Goal: Task Accomplishment & Management: Manage account settings

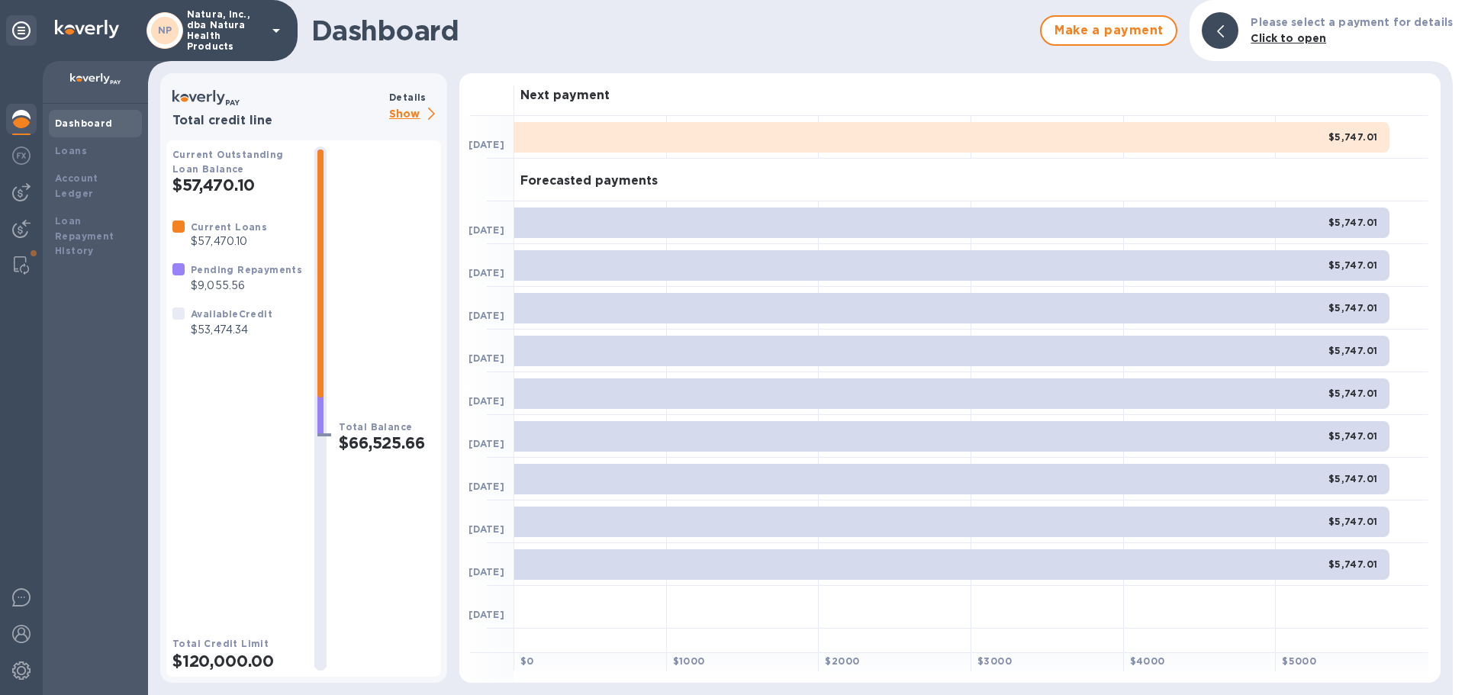
click at [403, 112] on p "Show" at bounding box center [415, 114] width 52 height 19
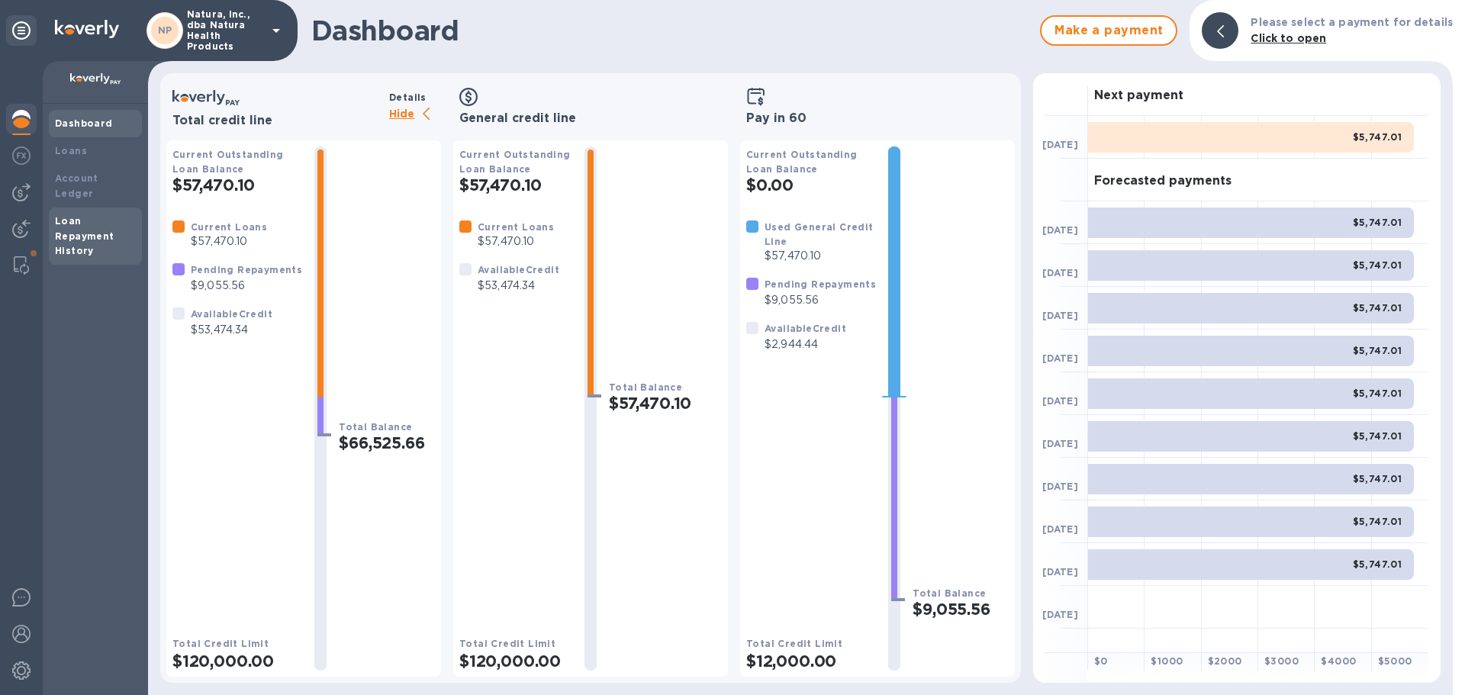
click at [72, 194] on div "Dashboard Loans Account Ledger Loan Repayment History" at bounding box center [95, 187] width 93 height 155
click at [76, 159] on div "Loans" at bounding box center [95, 150] width 93 height 27
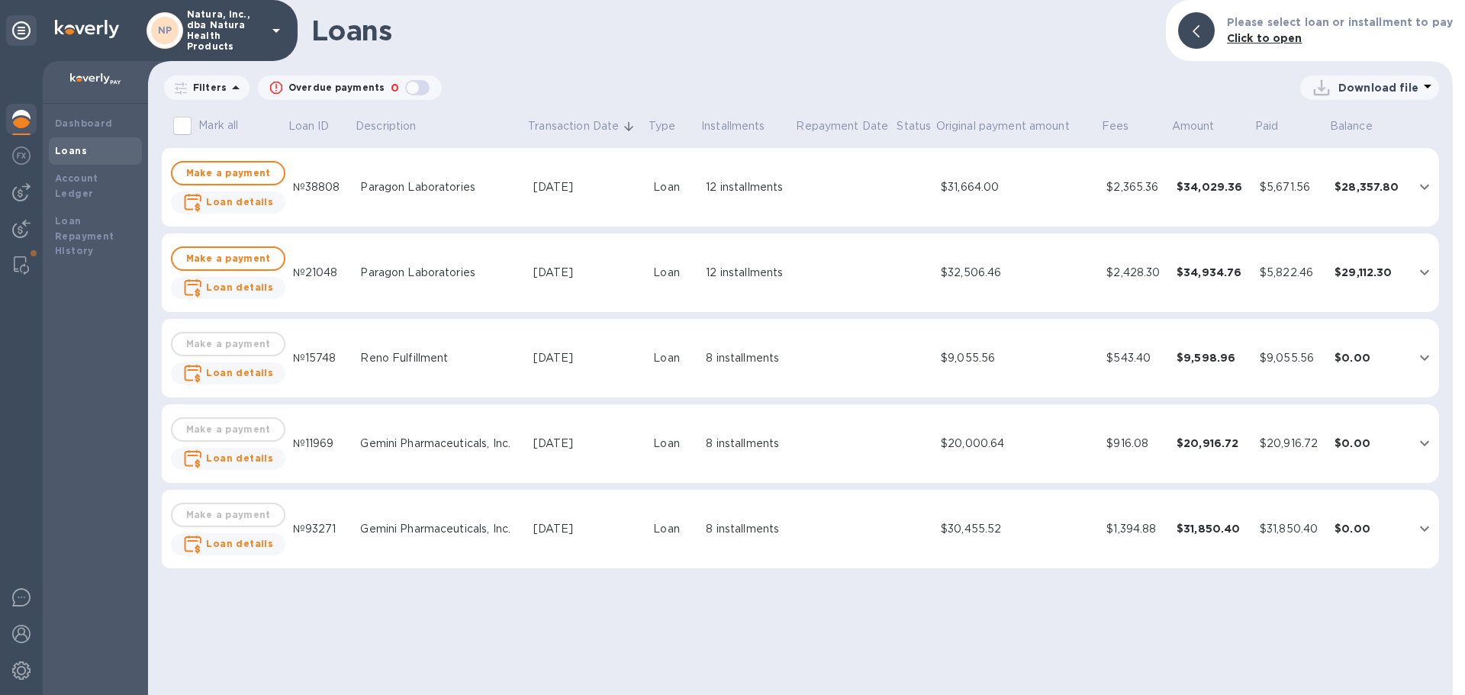
click at [1425, 185] on icon "expand row" at bounding box center [1425, 187] width 18 height 18
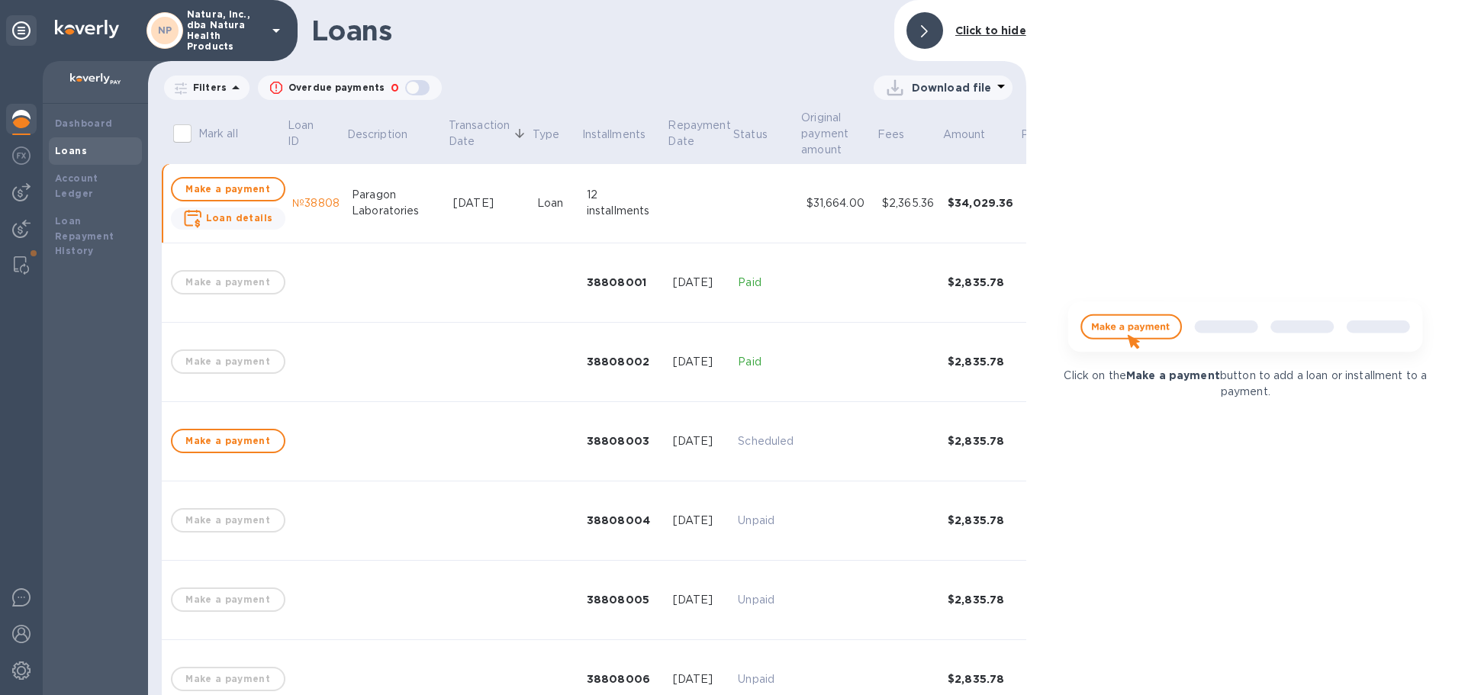
click at [971, 24] on b "Click to hide" at bounding box center [990, 30] width 71 height 12
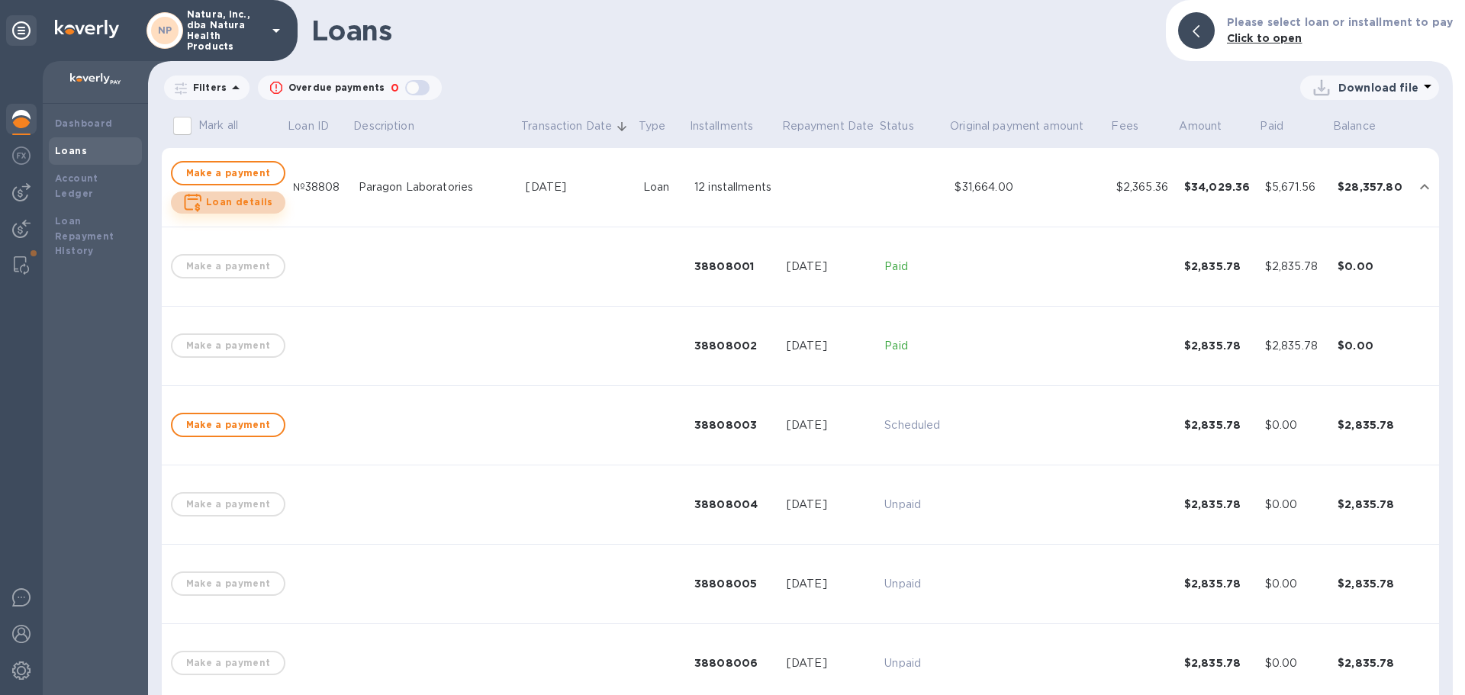
click at [229, 200] on b "Loan details" at bounding box center [239, 201] width 67 height 11
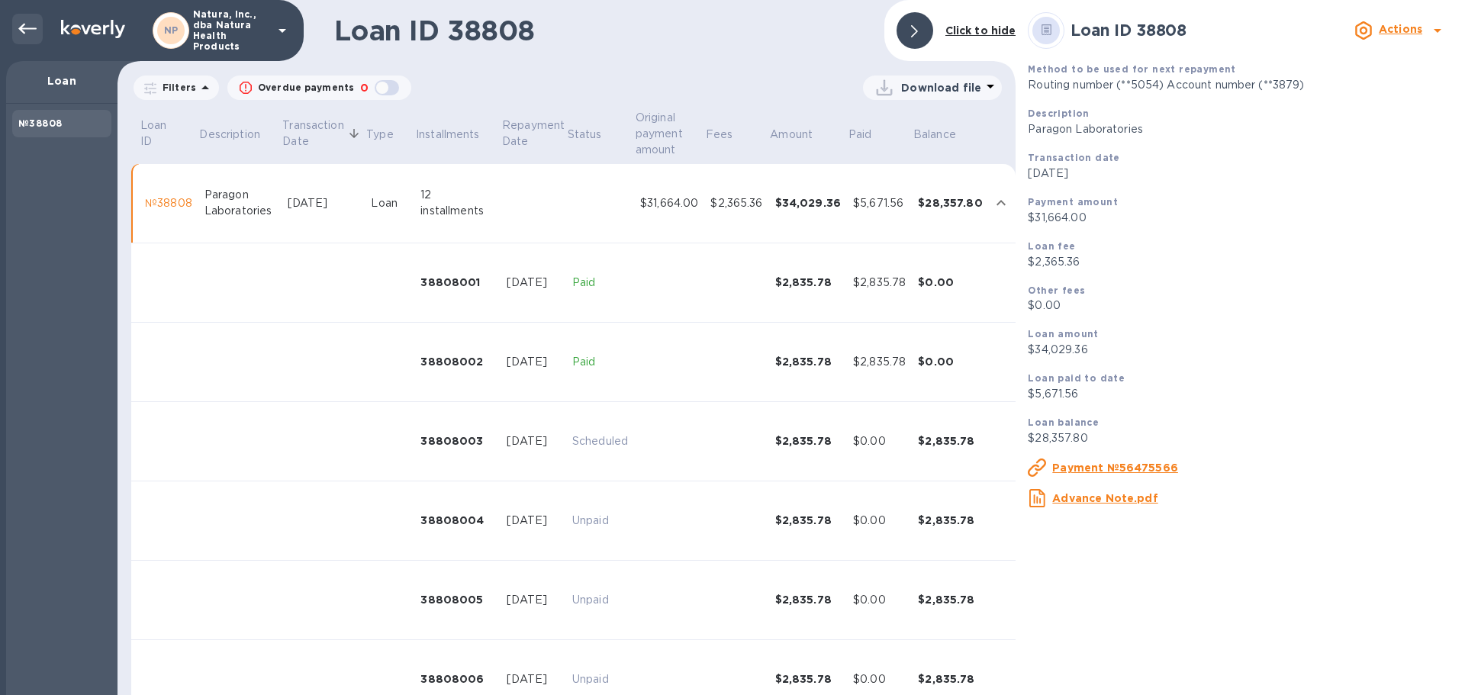
click at [19, 27] on icon at bounding box center [27, 29] width 18 height 18
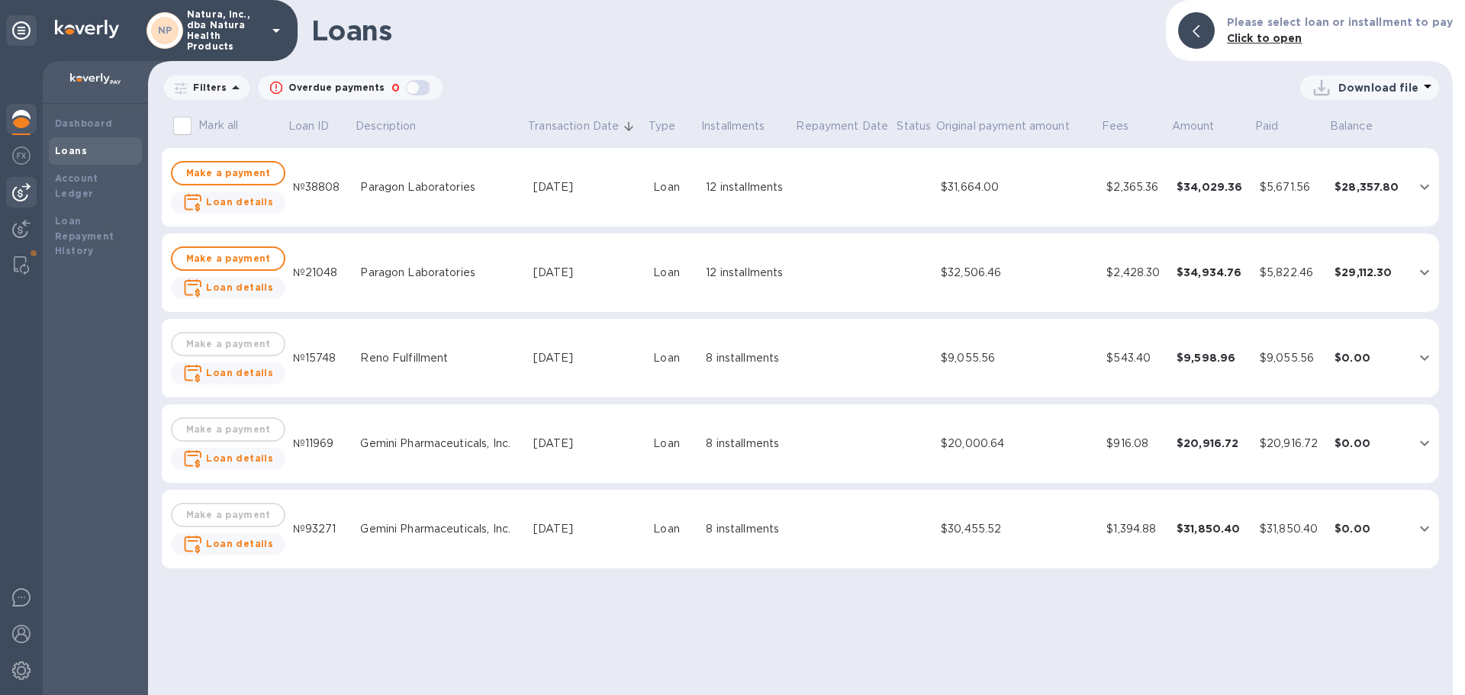
click at [24, 192] on img at bounding box center [21, 192] width 18 height 18
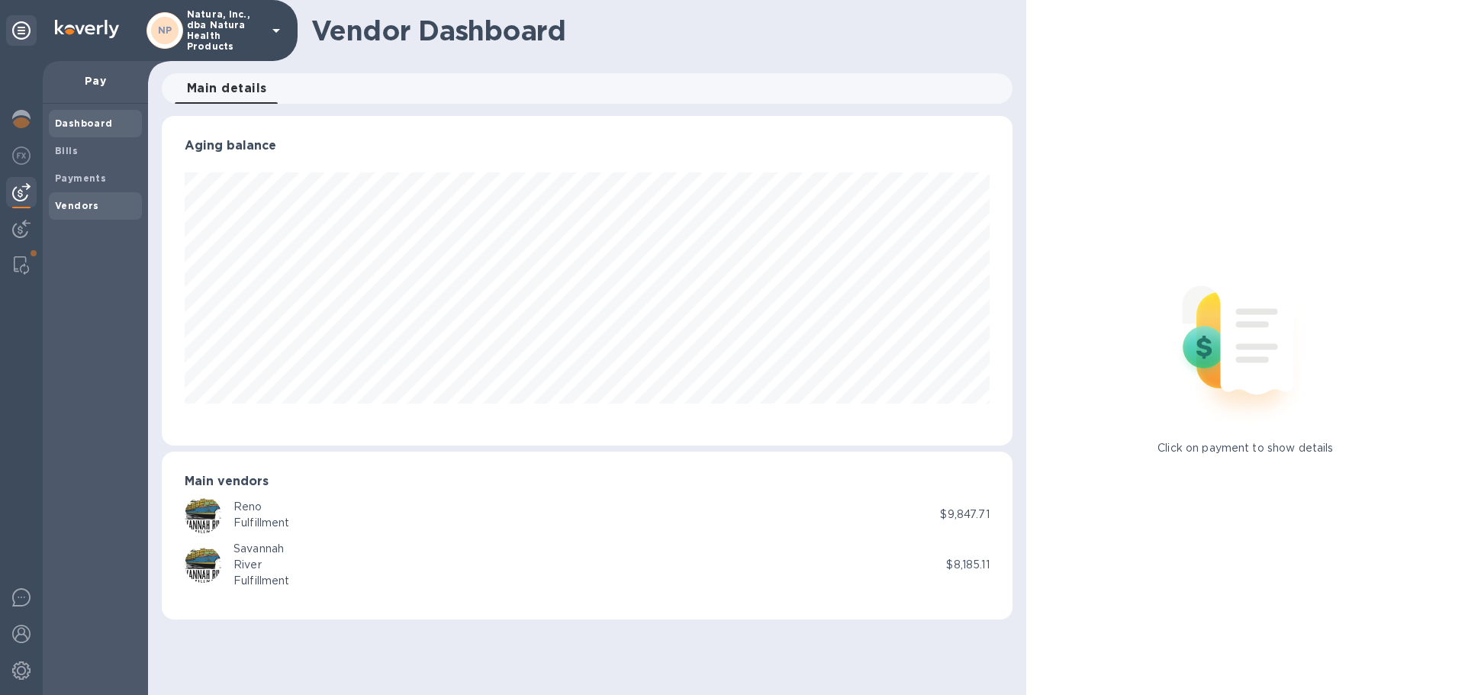
scroll to position [330, 850]
click at [66, 198] on div "Vendors" at bounding box center [95, 205] width 93 height 27
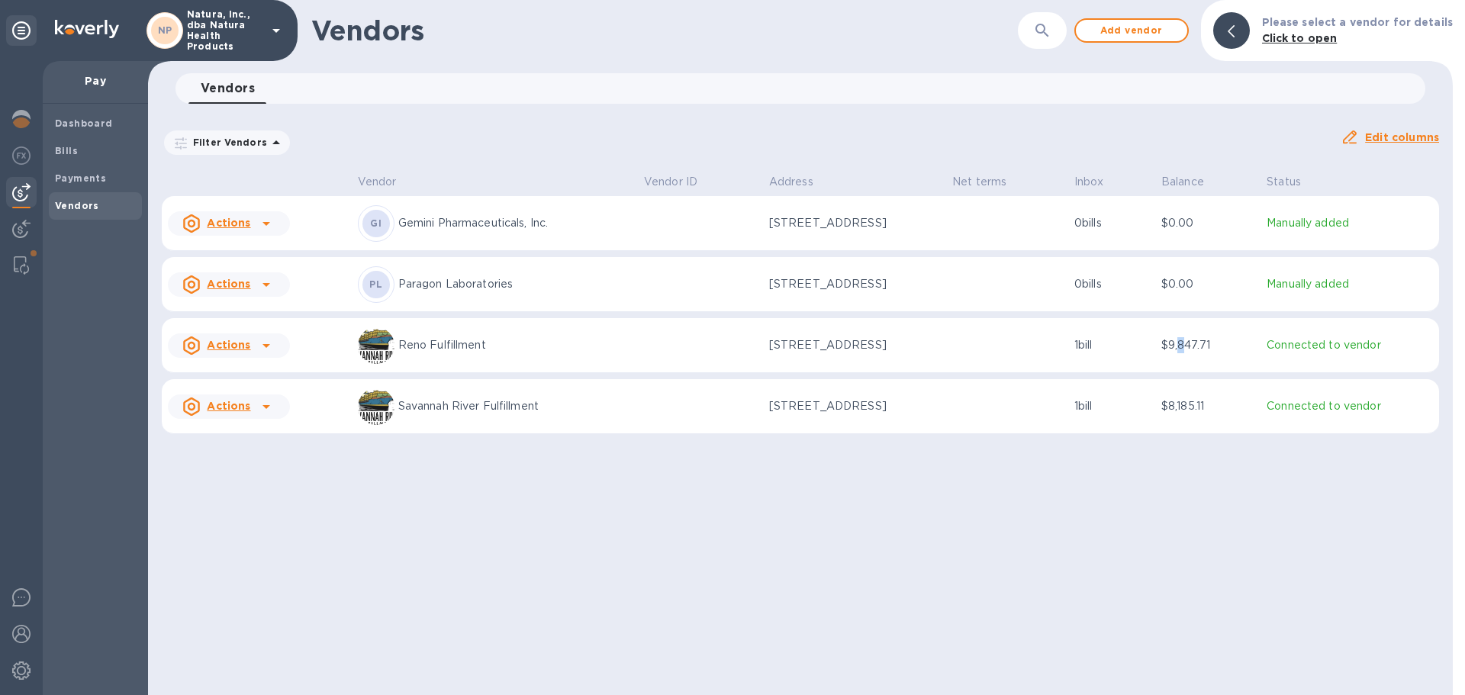
click at [1194, 337] on td "$9,847.71" at bounding box center [1207, 345] width 105 height 55
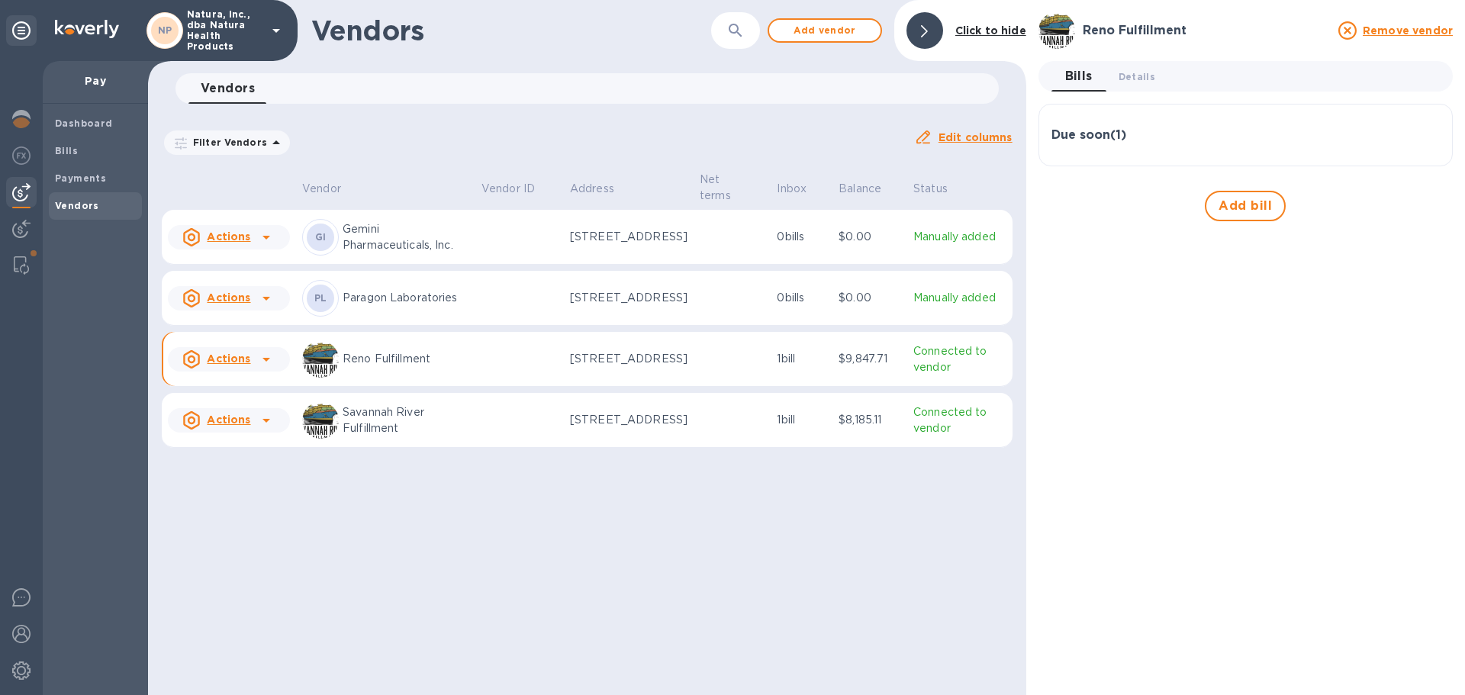
click at [455, 364] on p "Reno Fulfillment" at bounding box center [406, 359] width 127 height 16
click at [406, 367] on p "Reno Fulfillment" at bounding box center [406, 359] width 127 height 16
click at [616, 364] on p "[STREET_ADDRESS]" at bounding box center [629, 359] width 118 height 16
click at [881, 367] on p "$9,847.71" at bounding box center [870, 359] width 63 height 16
click at [77, 124] on b "Dashboard" at bounding box center [84, 123] width 58 height 11
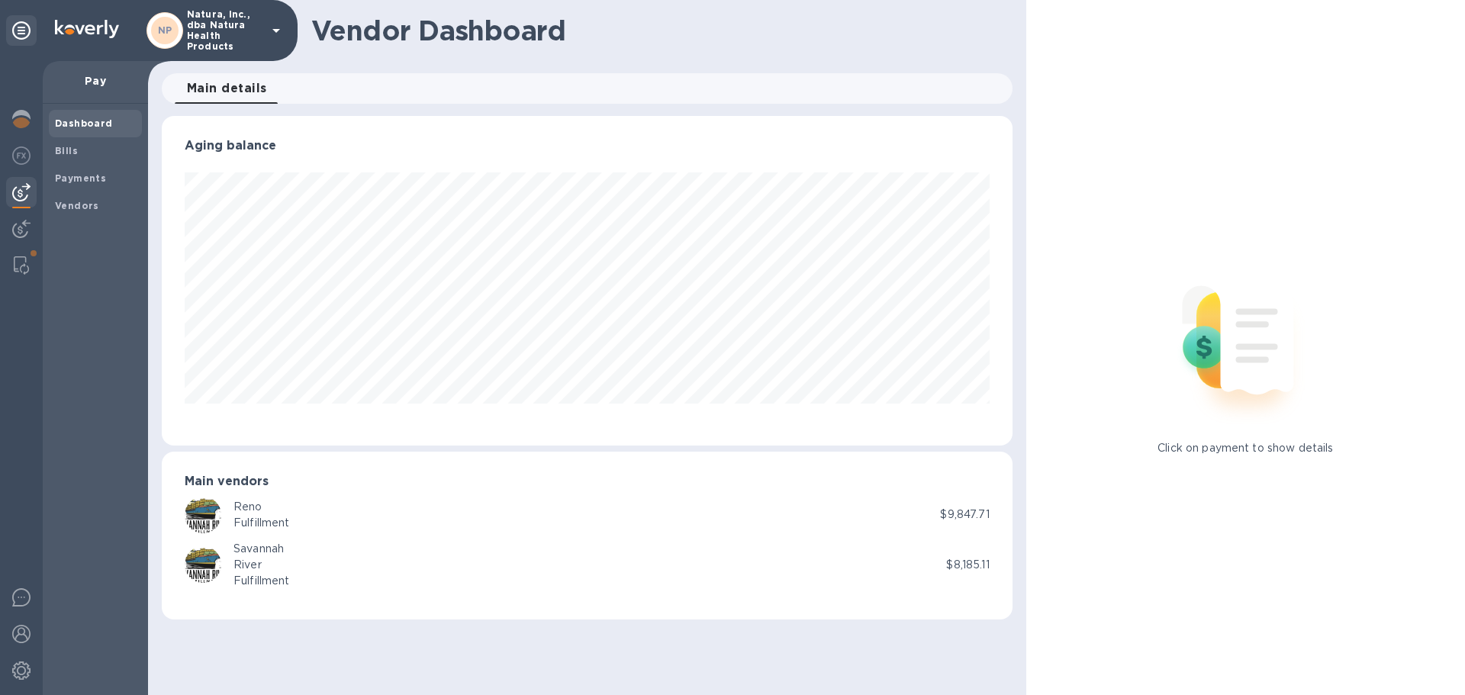
scroll to position [330, 850]
click at [99, 137] on div "Bills" at bounding box center [95, 150] width 93 height 27
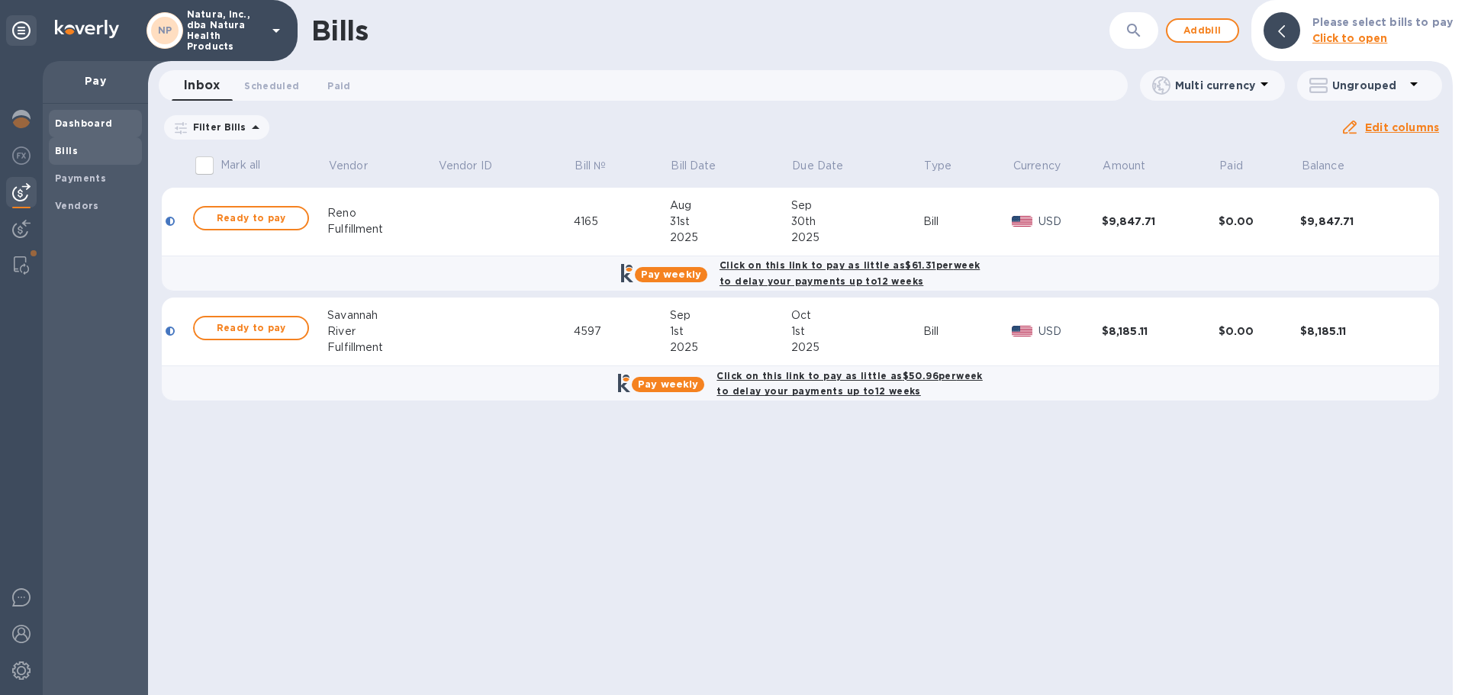
click at [69, 117] on span "Dashboard" at bounding box center [84, 123] width 58 height 15
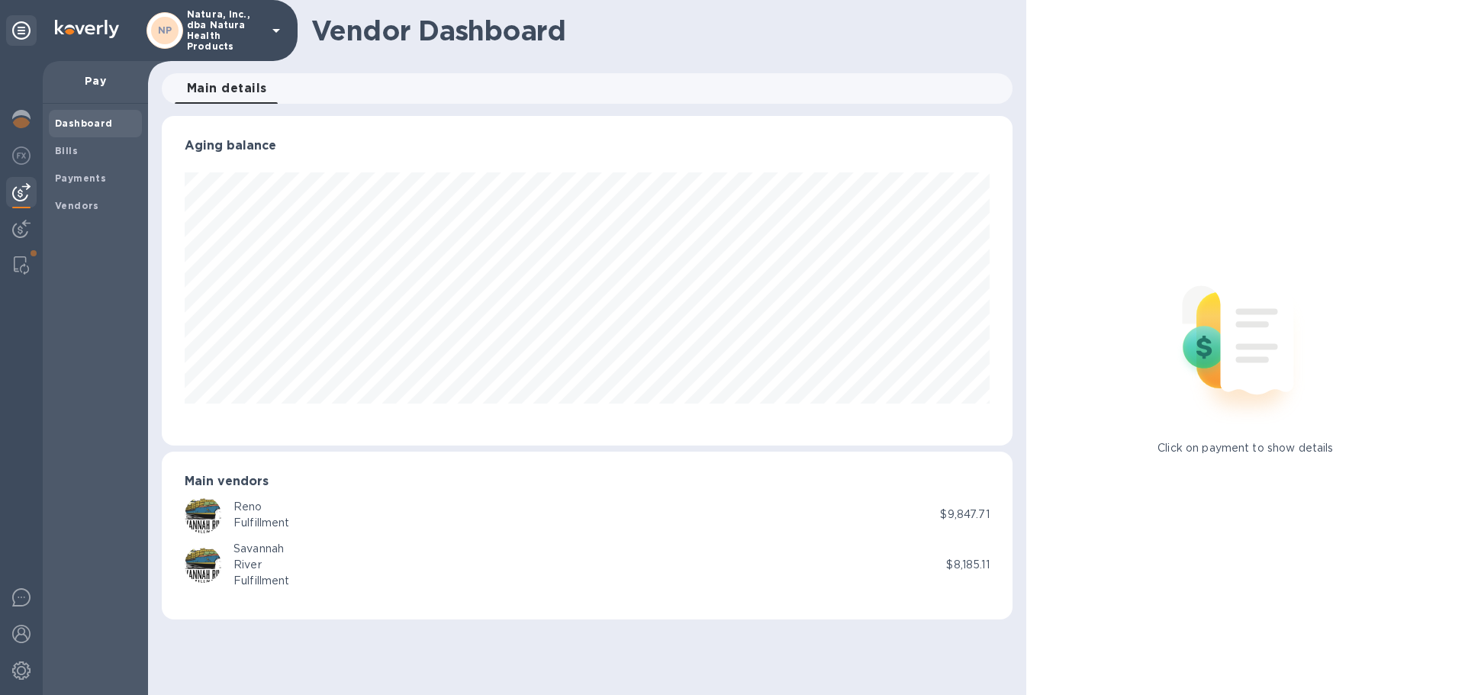
scroll to position [330, 850]
click at [100, 86] on p "Pay" at bounding box center [95, 80] width 81 height 15
click at [96, 79] on p "Pay" at bounding box center [95, 80] width 81 height 15
click at [22, 120] on img at bounding box center [21, 119] width 18 height 18
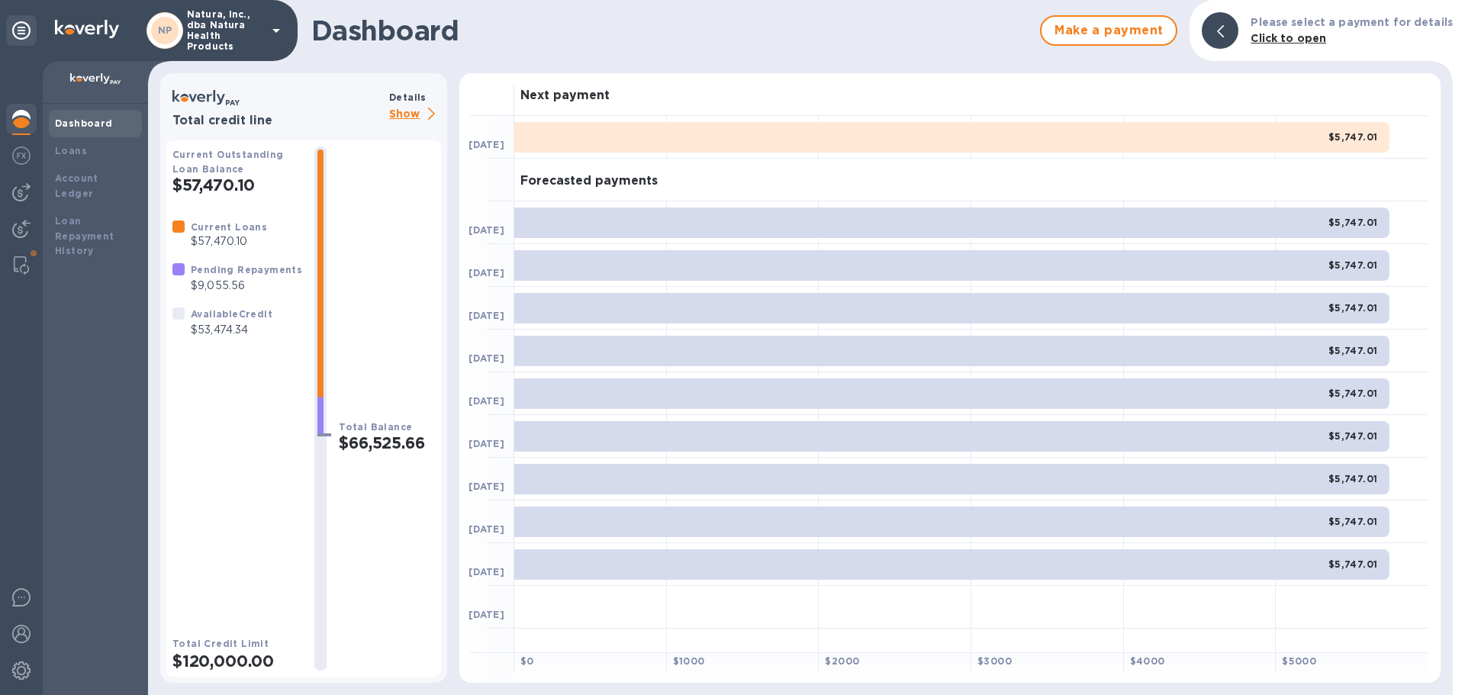
click at [226, 284] on p "$9,055.56" at bounding box center [246, 286] width 111 height 16
click at [224, 282] on p "$9,055.56" at bounding box center [246, 286] width 111 height 16
click at [20, 633] on img at bounding box center [21, 634] width 18 height 18
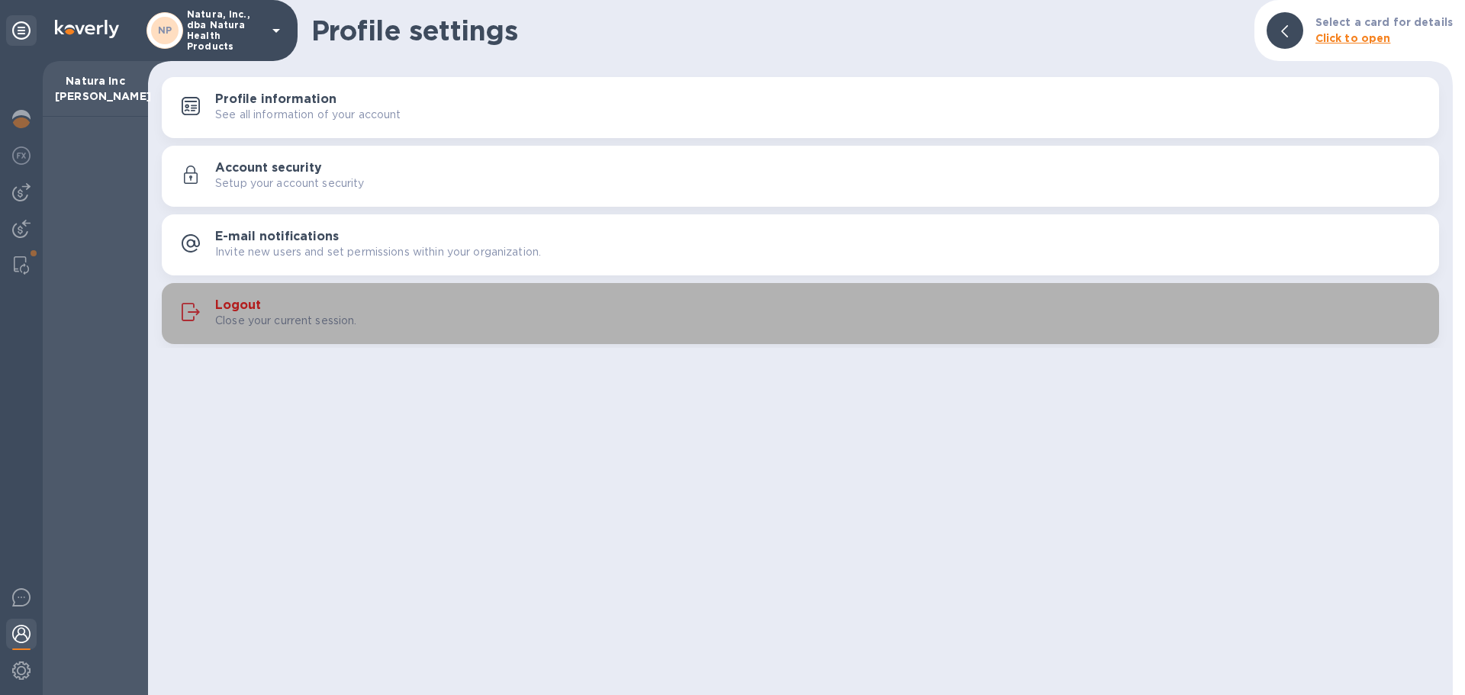
click at [267, 286] on button "Logout Close your current session." at bounding box center [800, 313] width 1277 height 61
